Goal: Transaction & Acquisition: Obtain resource

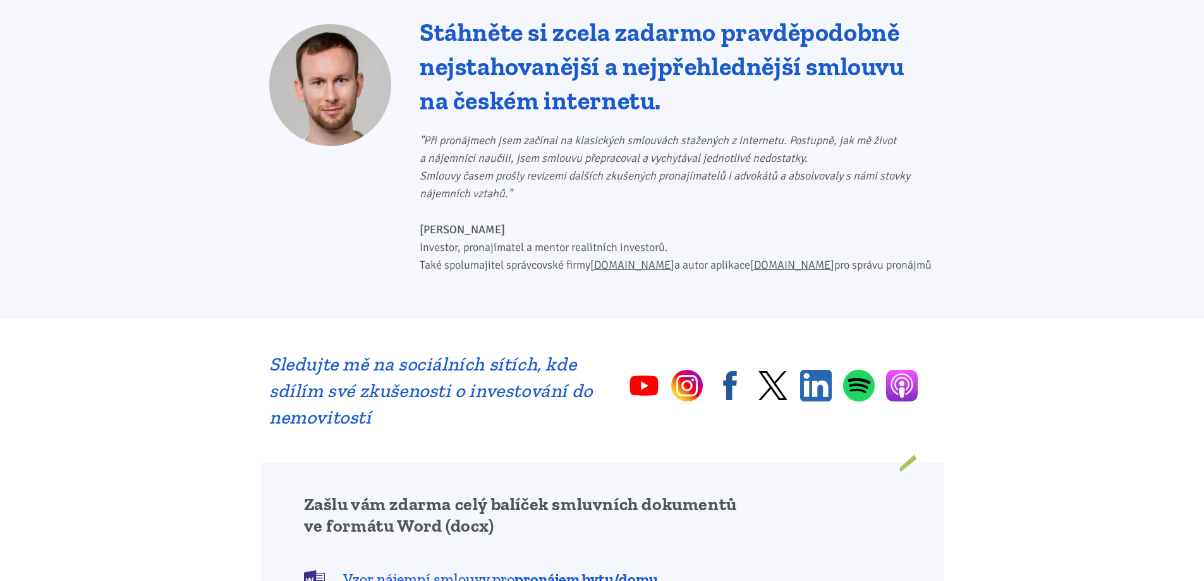
scroll to position [632, 0]
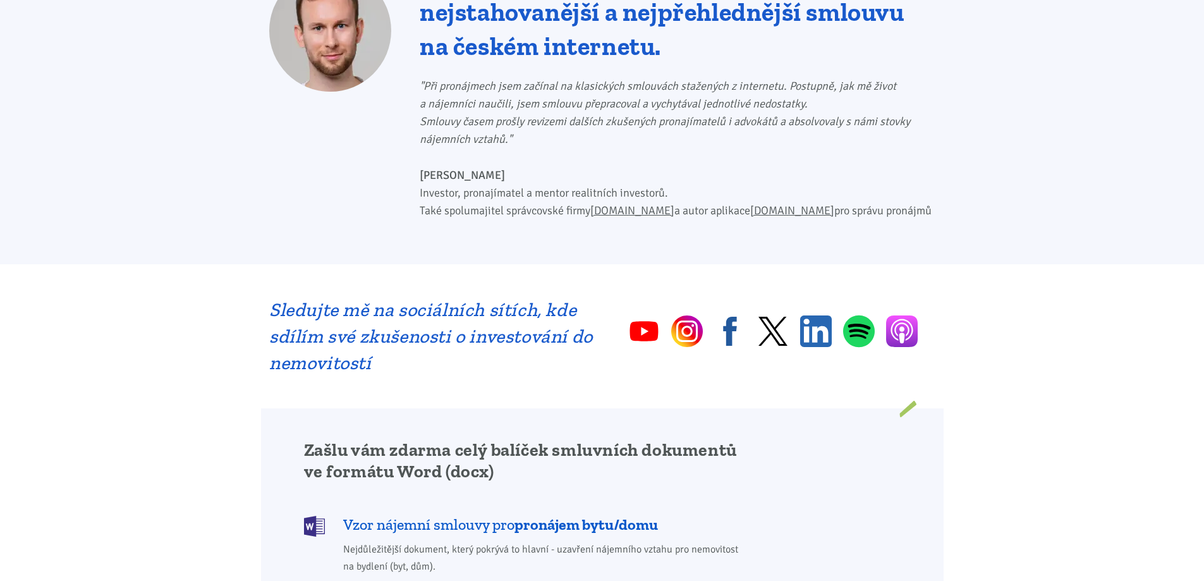
click at [575, 515] on b "pronájem bytu/domu" at bounding box center [587, 524] width 144 height 18
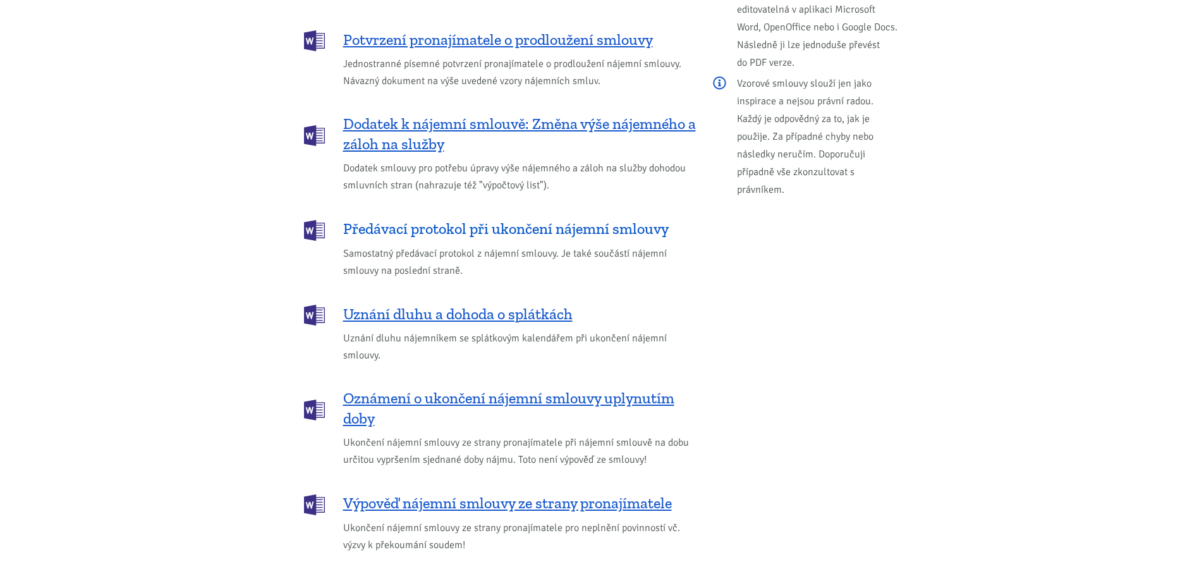
scroll to position [1543, 0]
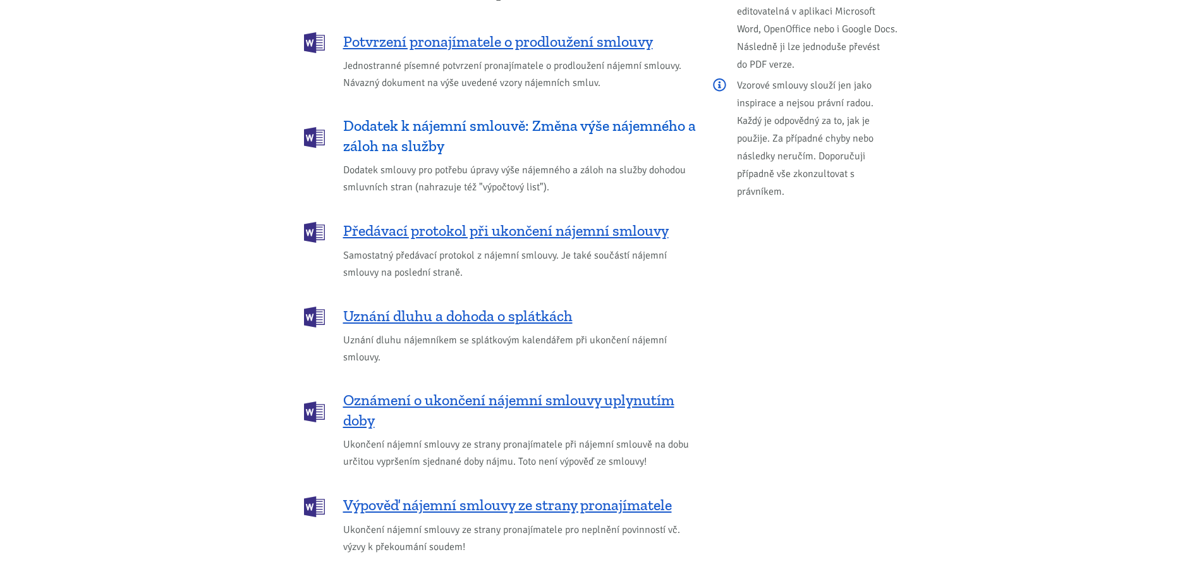
click at [440, 116] on span "Dodatek k nájemní smlouvě: Změna výše nájemného a záloh na služby" at bounding box center [519, 136] width 353 height 40
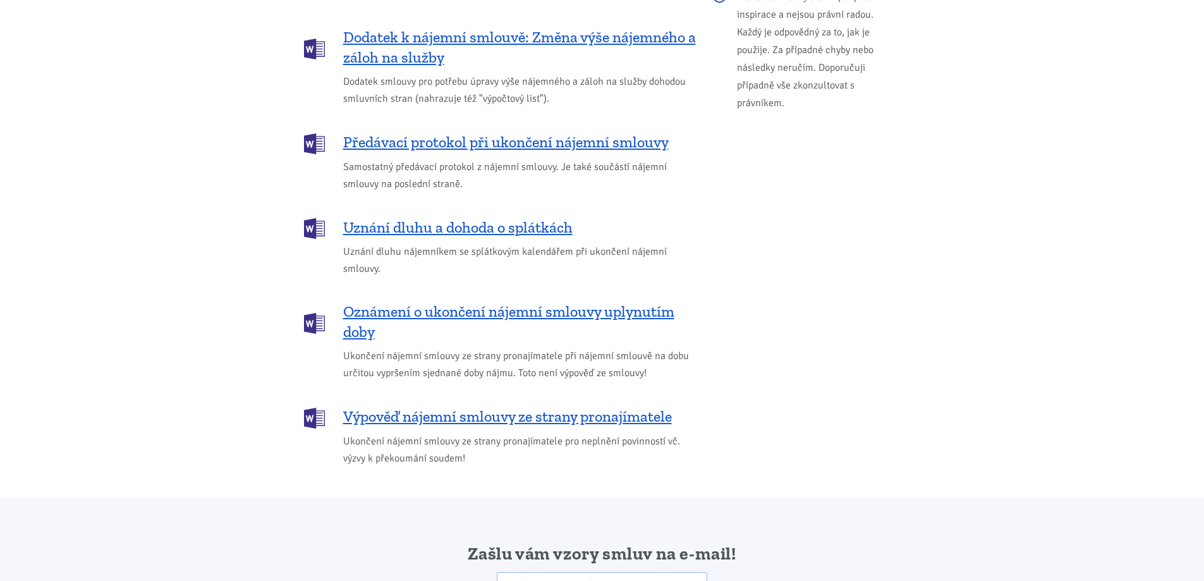
scroll to position [1416, 0]
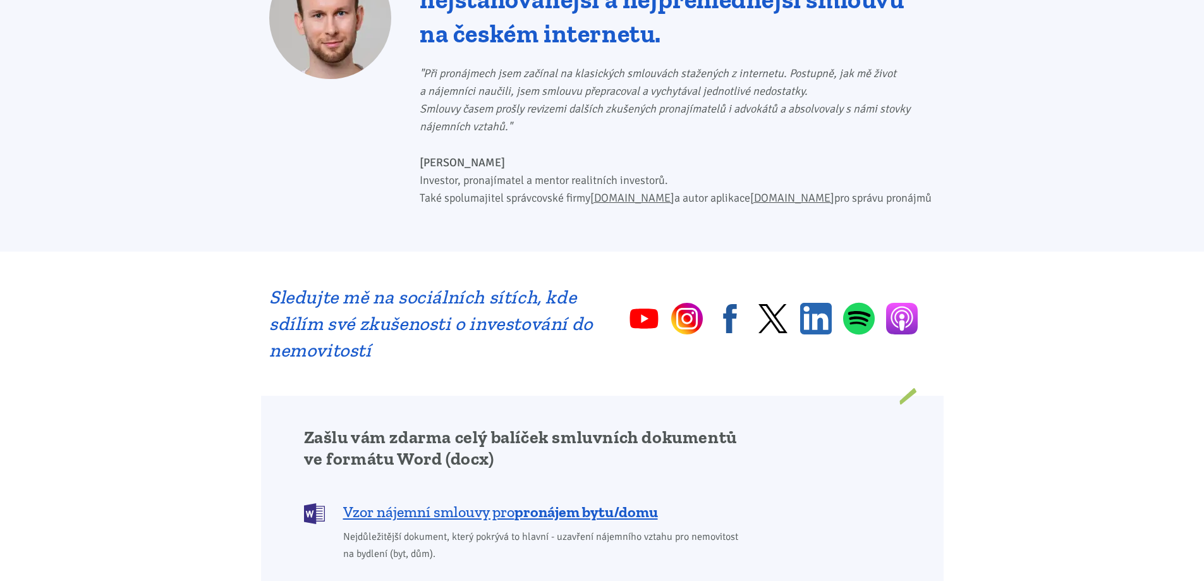
scroll to position [632, 0]
